Goal: Check status: Check status

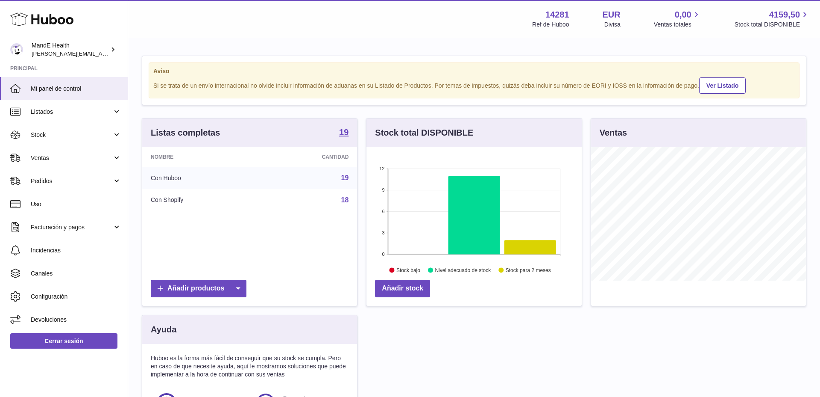
scroll to position [133, 215]
click at [59, 18] on icon at bounding box center [41, 19] width 63 height 17
click at [50, 153] on link "Ventas" at bounding box center [64, 157] width 128 height 23
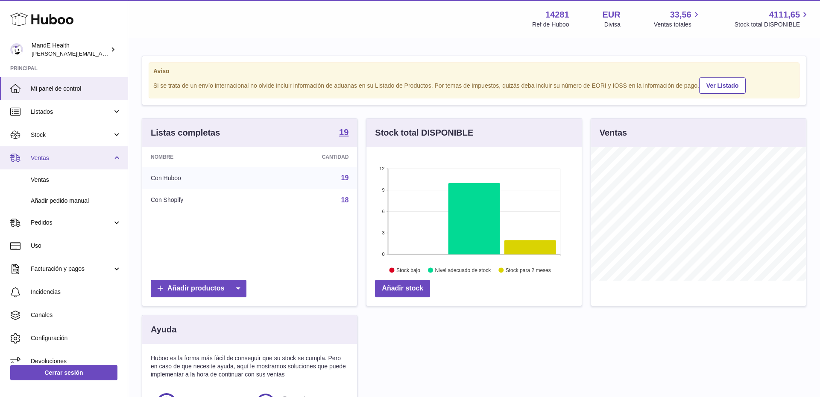
click at [55, 159] on span "Ventas" at bounding box center [72, 158] width 82 height 8
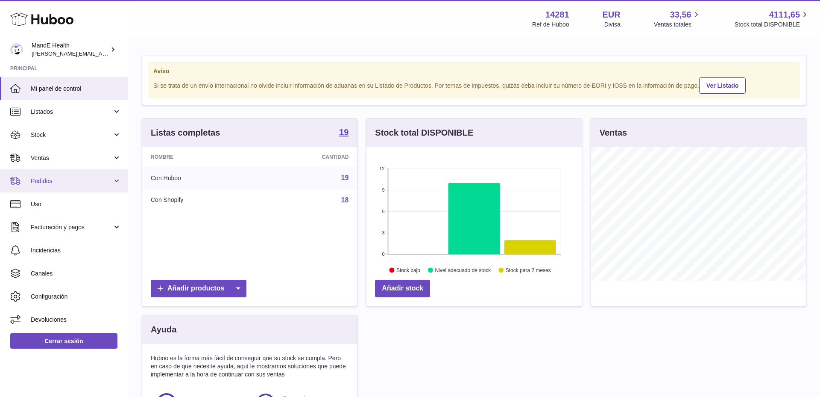
click at [54, 186] on link "Pedidos" at bounding box center [64, 180] width 128 height 23
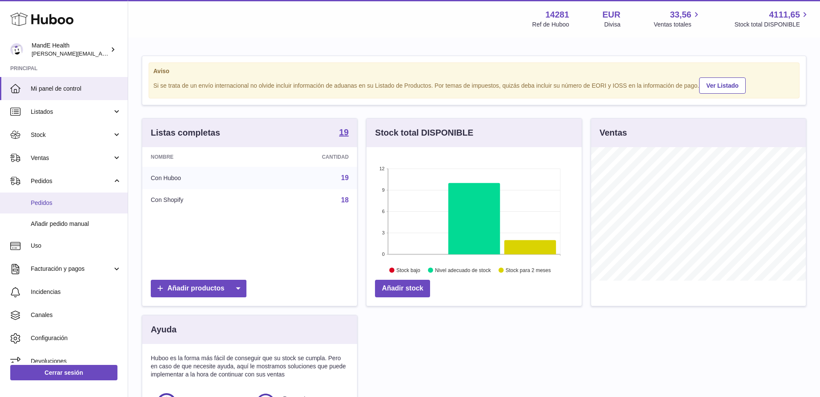
click at [53, 202] on span "Pedidos" at bounding box center [76, 203] width 91 height 8
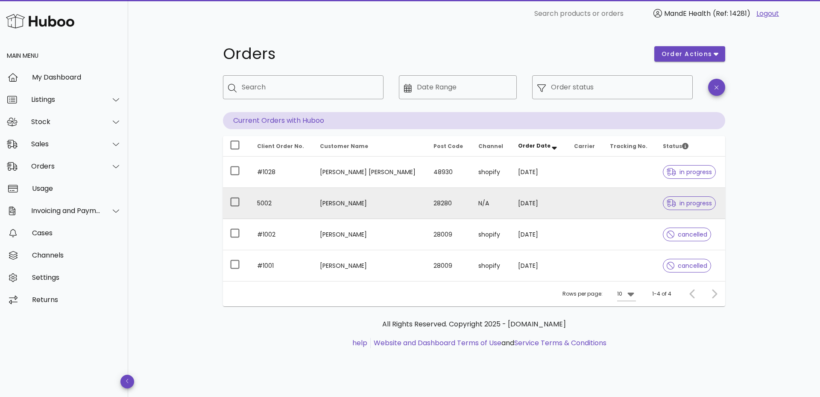
click at [365, 203] on td "Carmen Prieto" at bounding box center [370, 203] width 114 height 31
